Goal: Find specific page/section: Find specific page/section

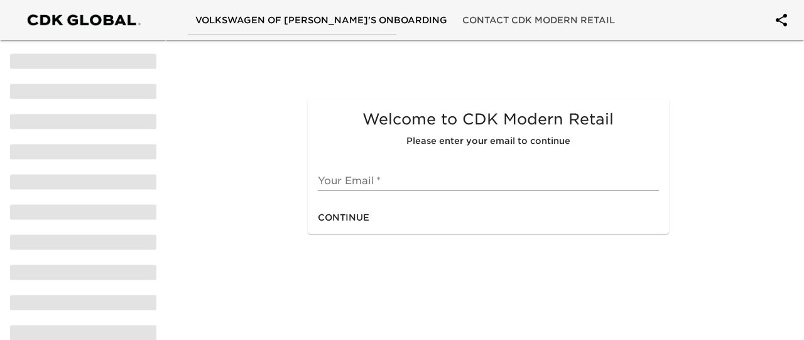
click at [427, 190] on input "text" at bounding box center [489, 181] width 342 height 20
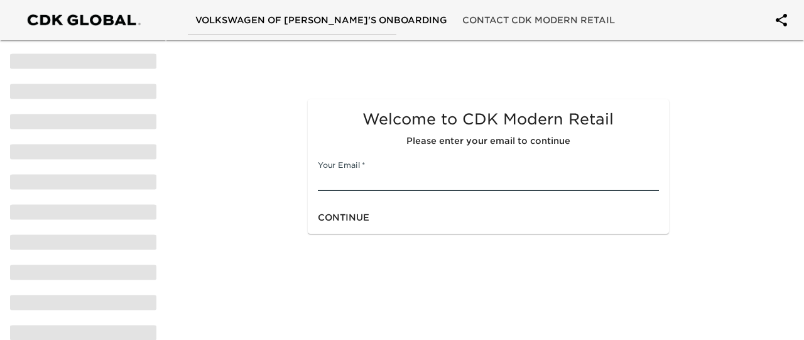
click at [222, 21] on span "Volkswagen of Marietta's Onboarding" at bounding box center [321, 21] width 252 height 16
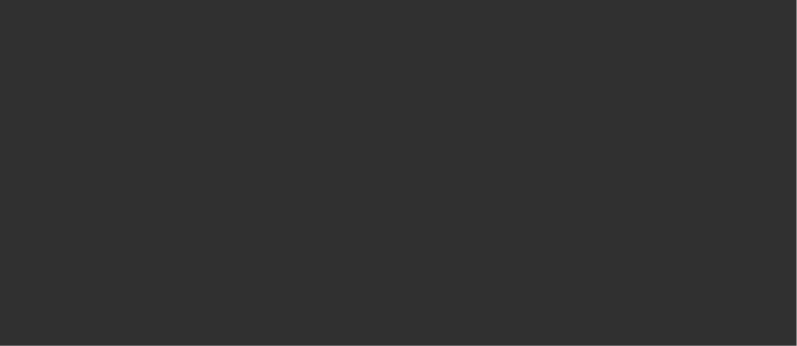
select select "10"
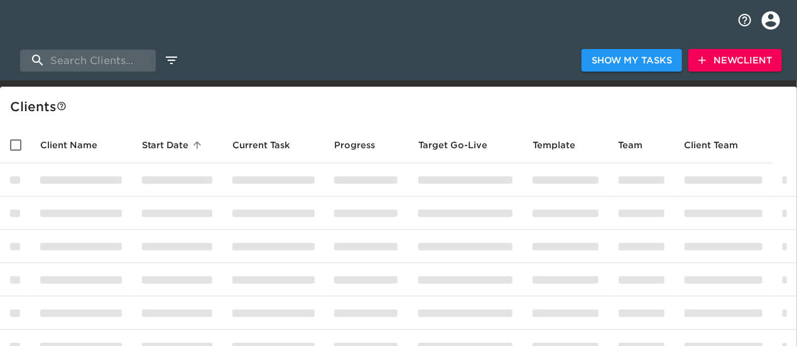
click at [770, 19] on icon "profile" at bounding box center [771, 20] width 18 height 18
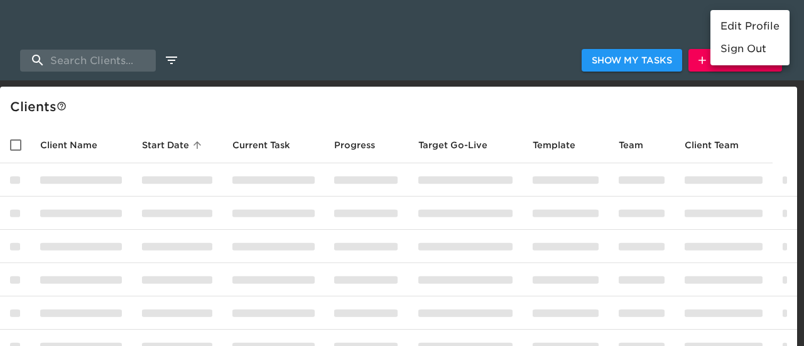
drag, startPoint x: 479, startPoint y: 34, endPoint x: 405, endPoint y: 38, distance: 74.3
click at [478, 34] on div at bounding box center [402, 173] width 804 height 346
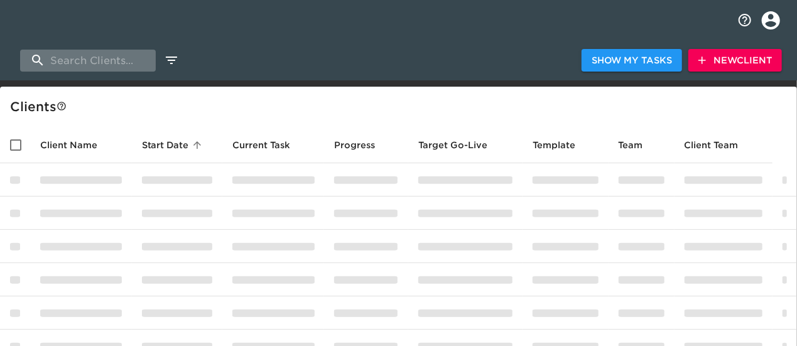
click at [117, 64] on input "search" at bounding box center [88, 61] width 136 height 22
type input "ford"
drag, startPoint x: 235, startPoint y: 87, endPoint x: 268, endPoint y: 95, distance: 33.7
click at [239, 87] on div "Client s" at bounding box center [398, 107] width 797 height 40
drag, startPoint x: 357, startPoint y: 50, endPoint x: 346, endPoint y: 40, distance: 15.6
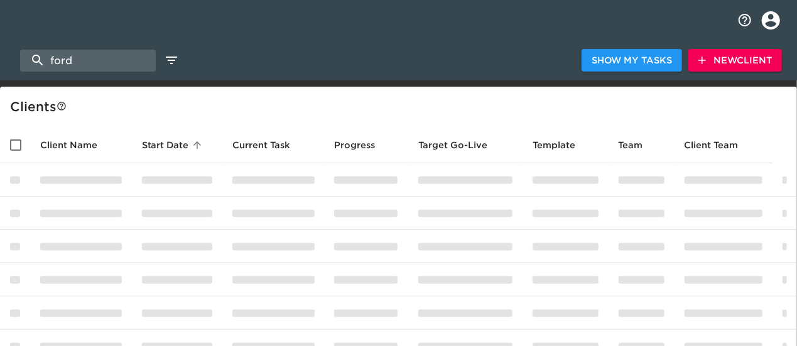
click at [357, 50] on div "ford Show My Tasks New Client" at bounding box center [398, 60] width 797 height 40
